Goal: Transaction & Acquisition: Purchase product/service

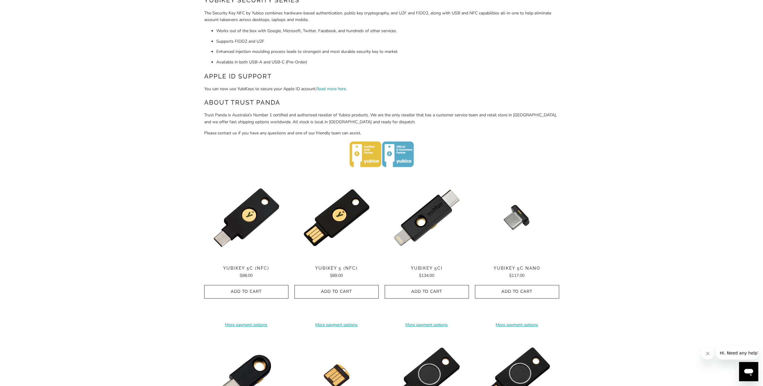
scroll to position [150, 0]
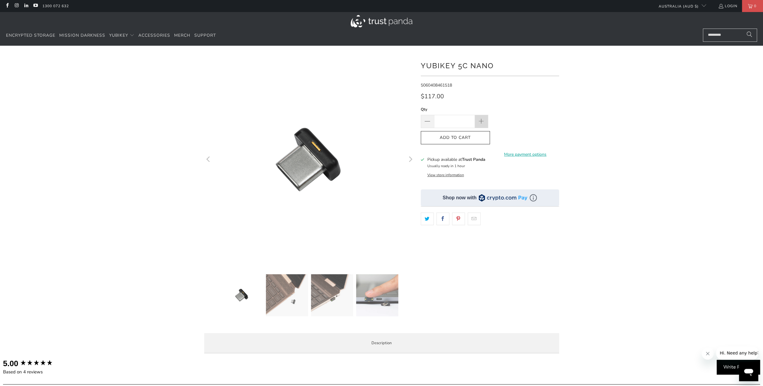
click at [483, 120] on span at bounding box center [481, 122] width 7 height 7
click at [480, 120] on span at bounding box center [481, 122] width 7 height 7
type input "*"
click at [459, 137] on icon "button" at bounding box center [456, 138] width 10 height 10
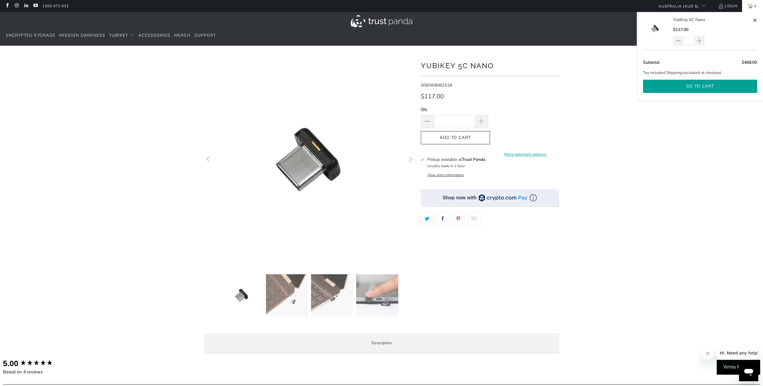
click at [690, 86] on button "Go to cart" at bounding box center [700, 87] width 114 height 14
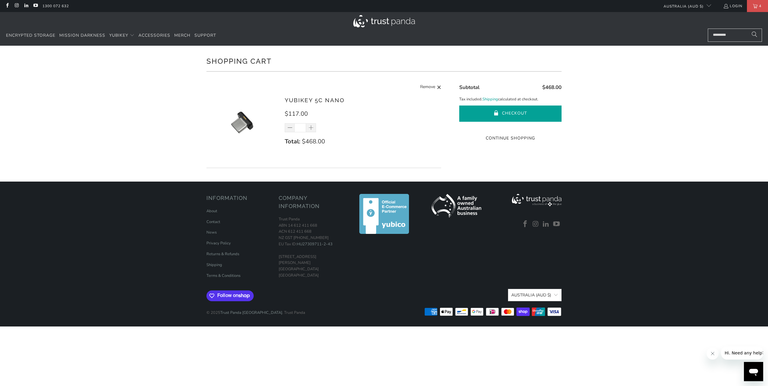
click at [504, 113] on button "Checkout" at bounding box center [510, 114] width 102 height 16
